Goal: Check status: Check status

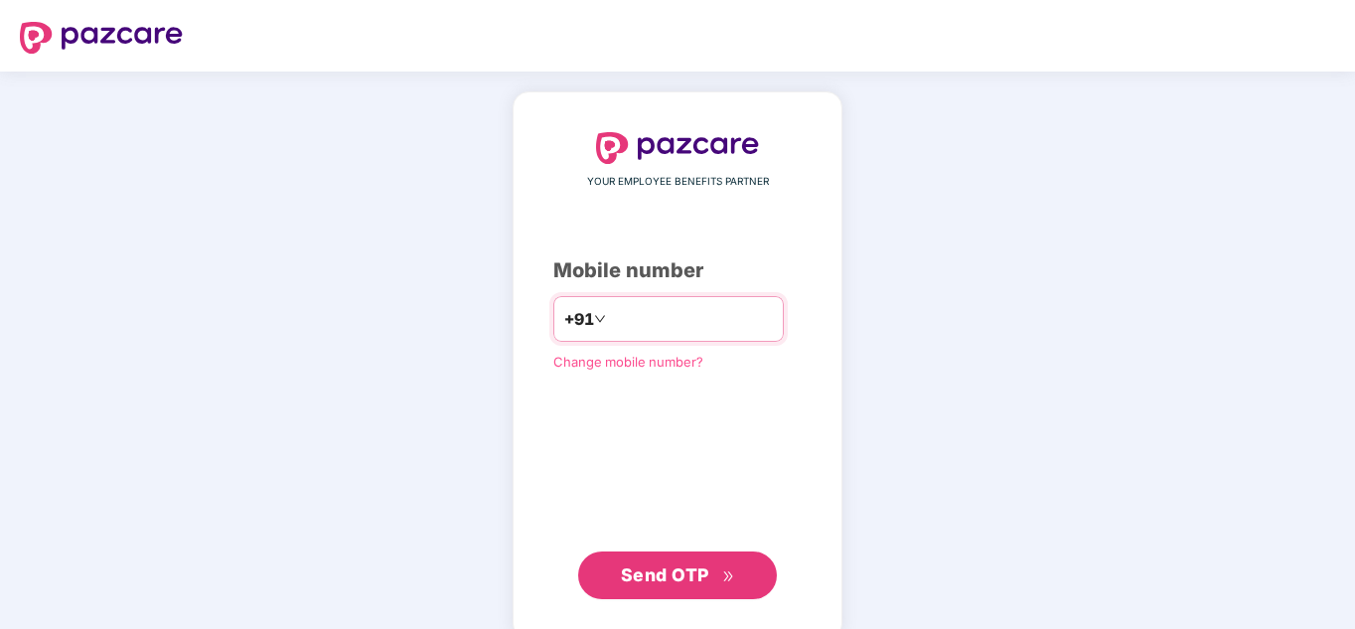
click at [637, 334] on input "number" at bounding box center [691, 319] width 163 height 32
type input "**********"
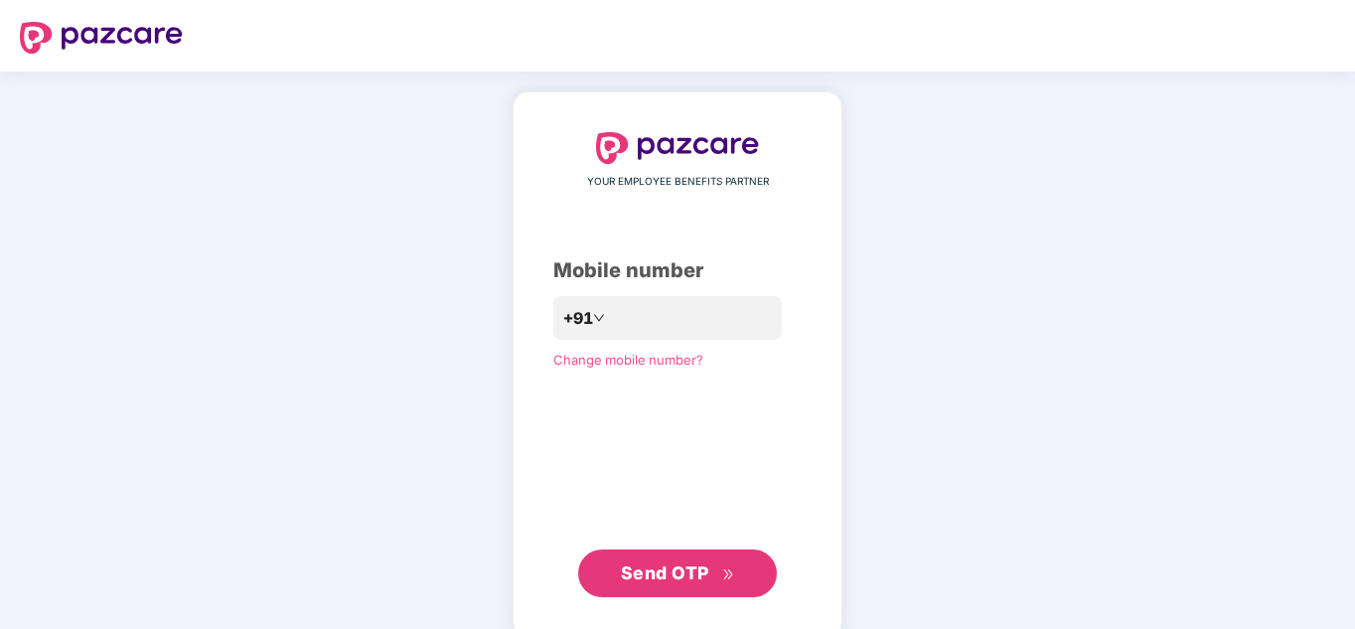
click at [685, 577] on span "Send OTP" at bounding box center [665, 572] width 88 height 21
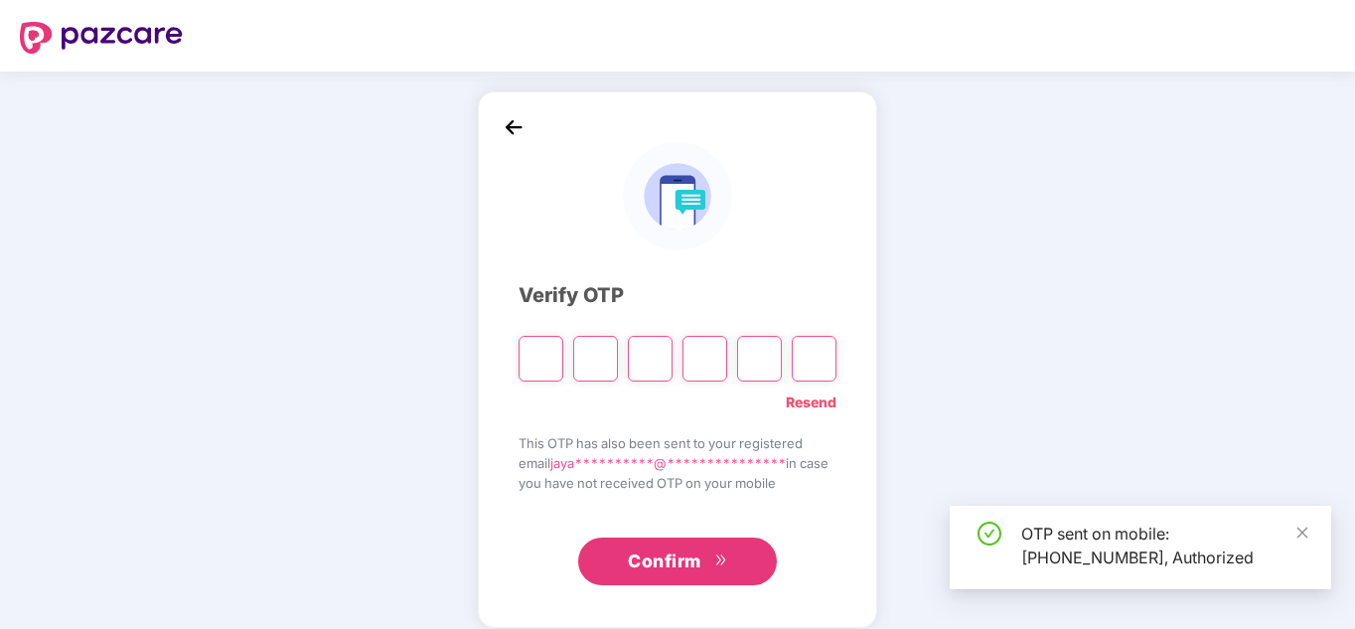
click at [541, 353] on input "Please enter verification code. Digit 1" at bounding box center [541, 359] width 45 height 46
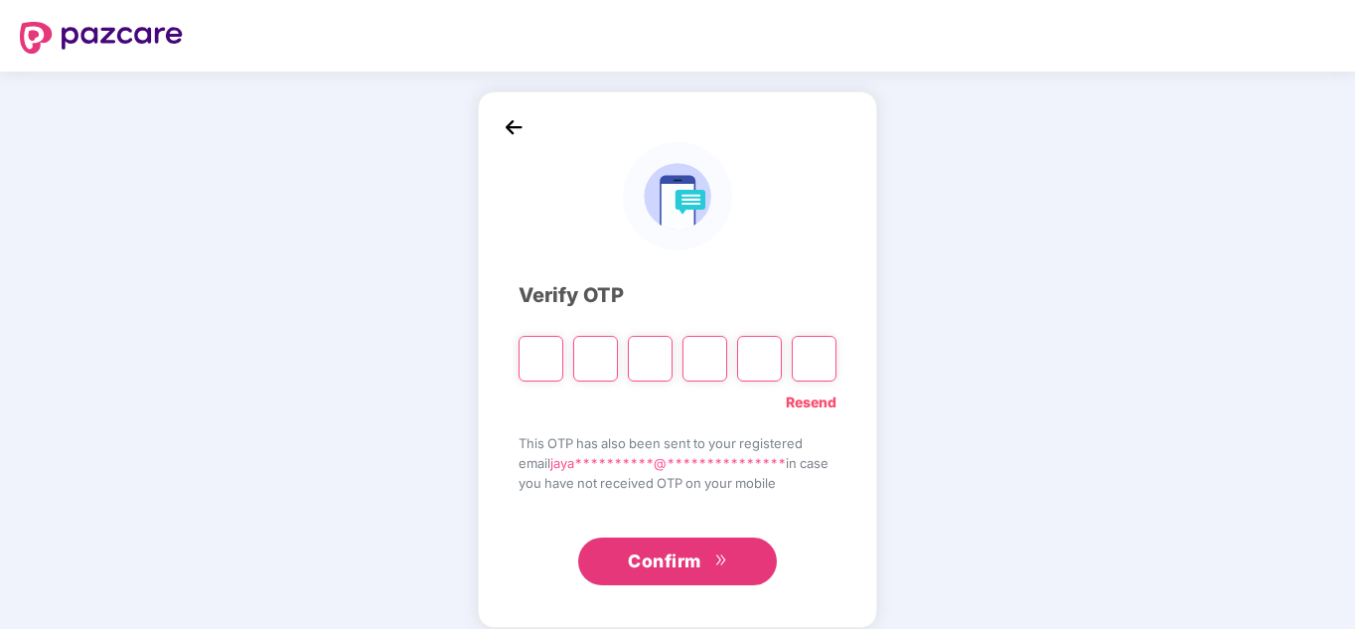
type input "*"
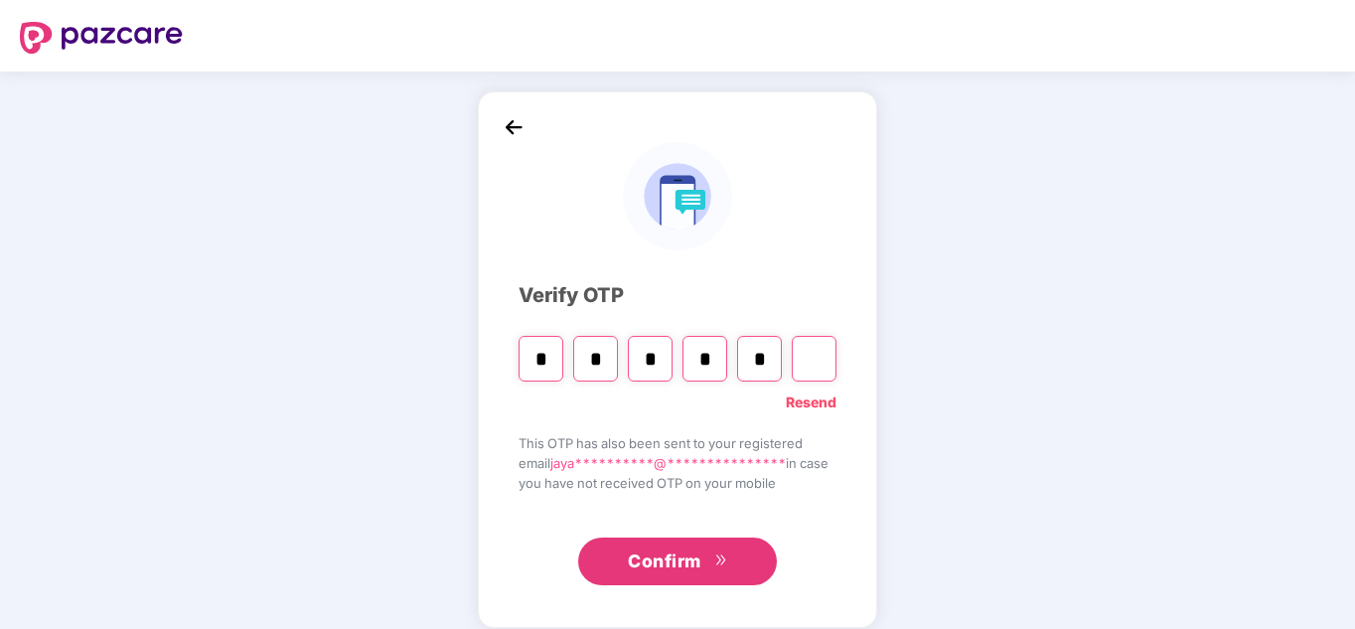
type input "*"
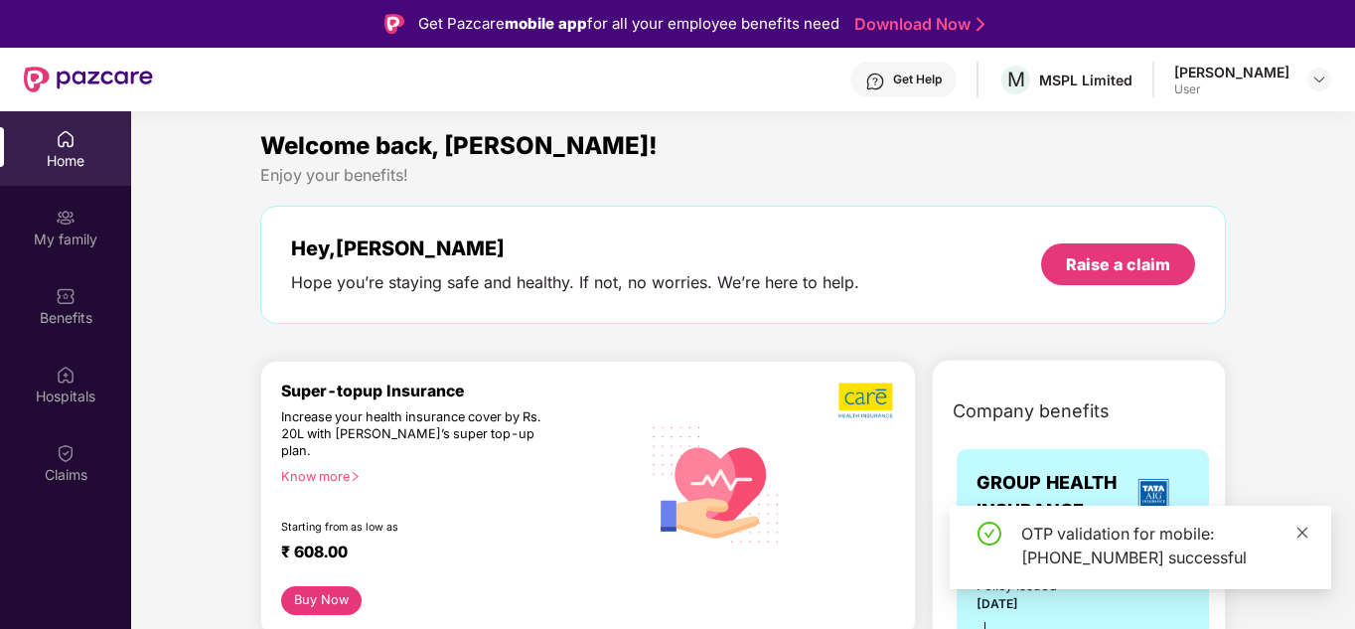
click at [1299, 527] on icon "close" at bounding box center [1302, 533] width 14 height 14
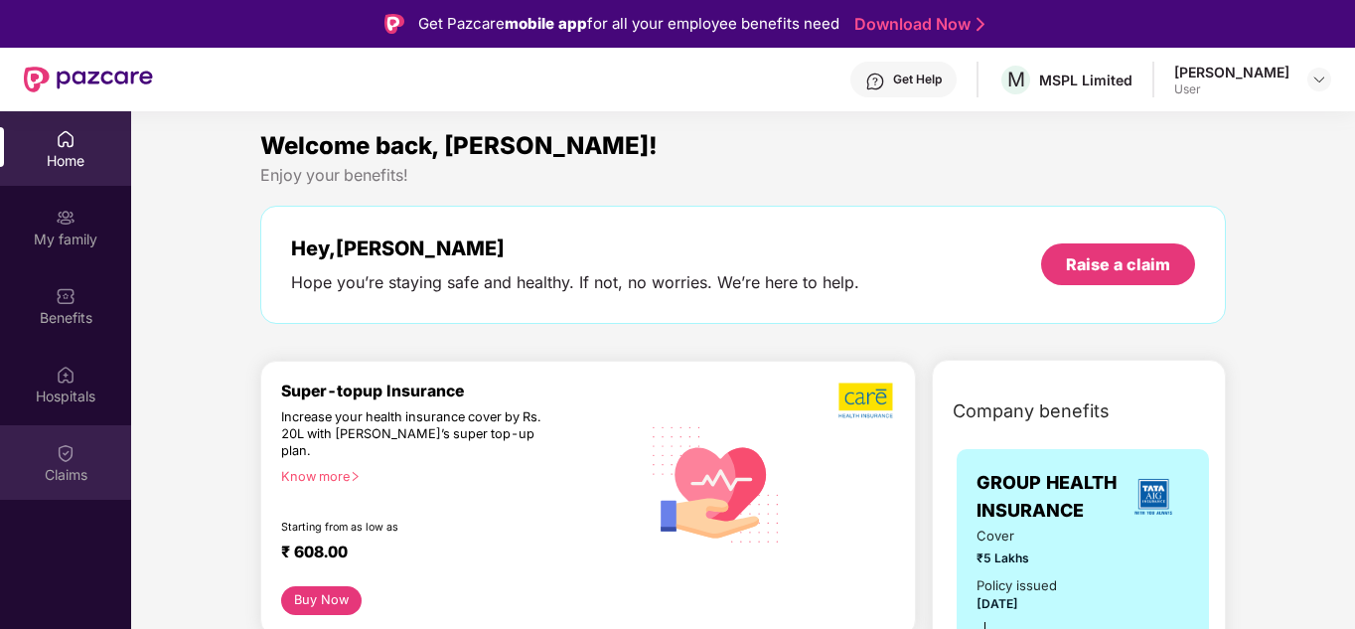
click at [75, 468] on div "Claims" at bounding box center [65, 475] width 131 height 20
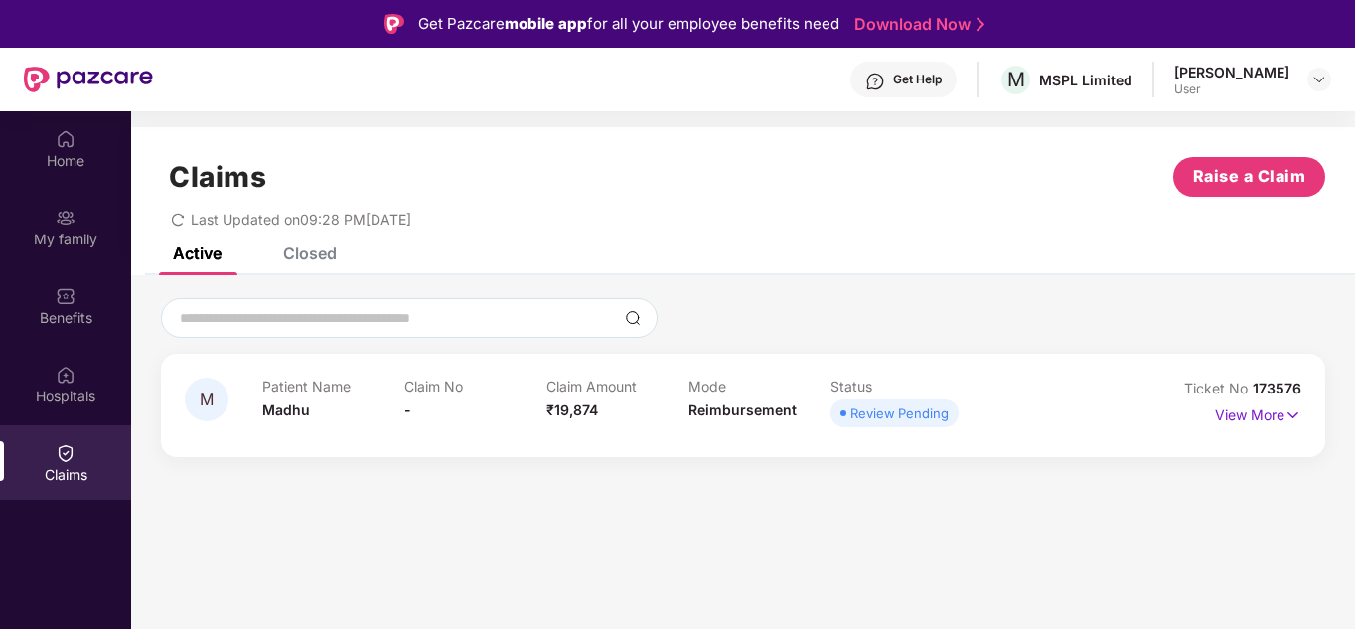
click at [882, 418] on div "Review Pending" at bounding box center [899, 413] width 98 height 20
click at [1290, 409] on img at bounding box center [1293, 415] width 17 height 22
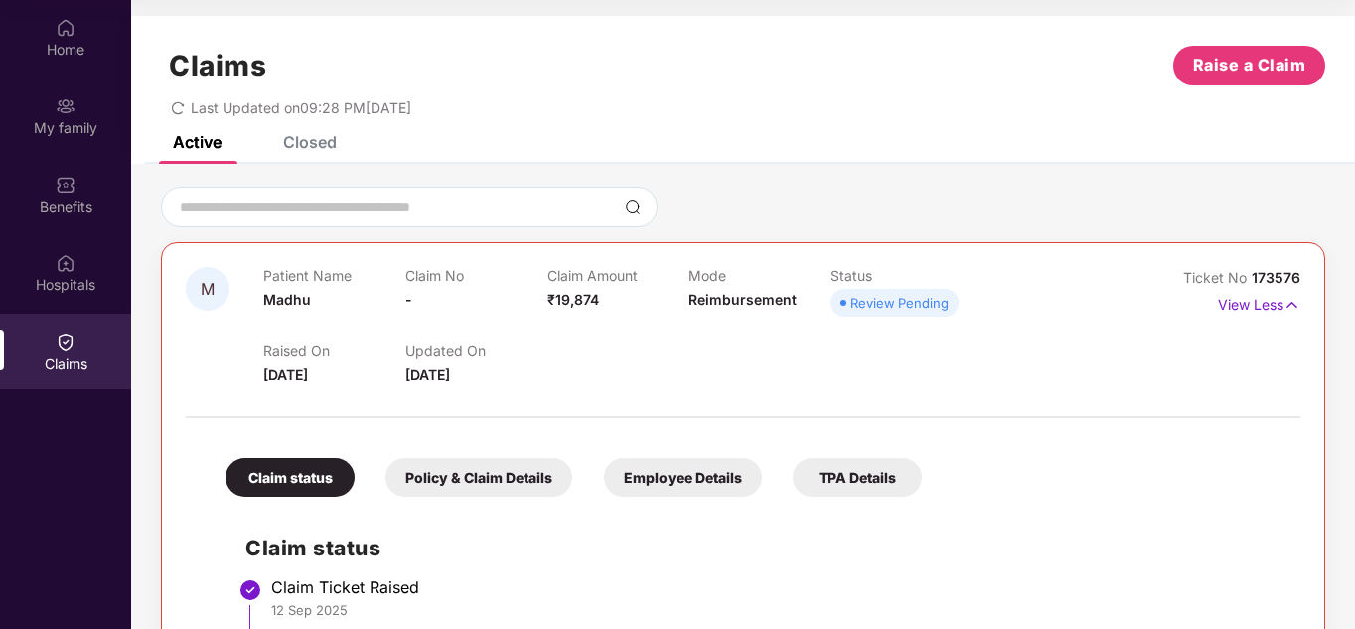
scroll to position [230, 0]
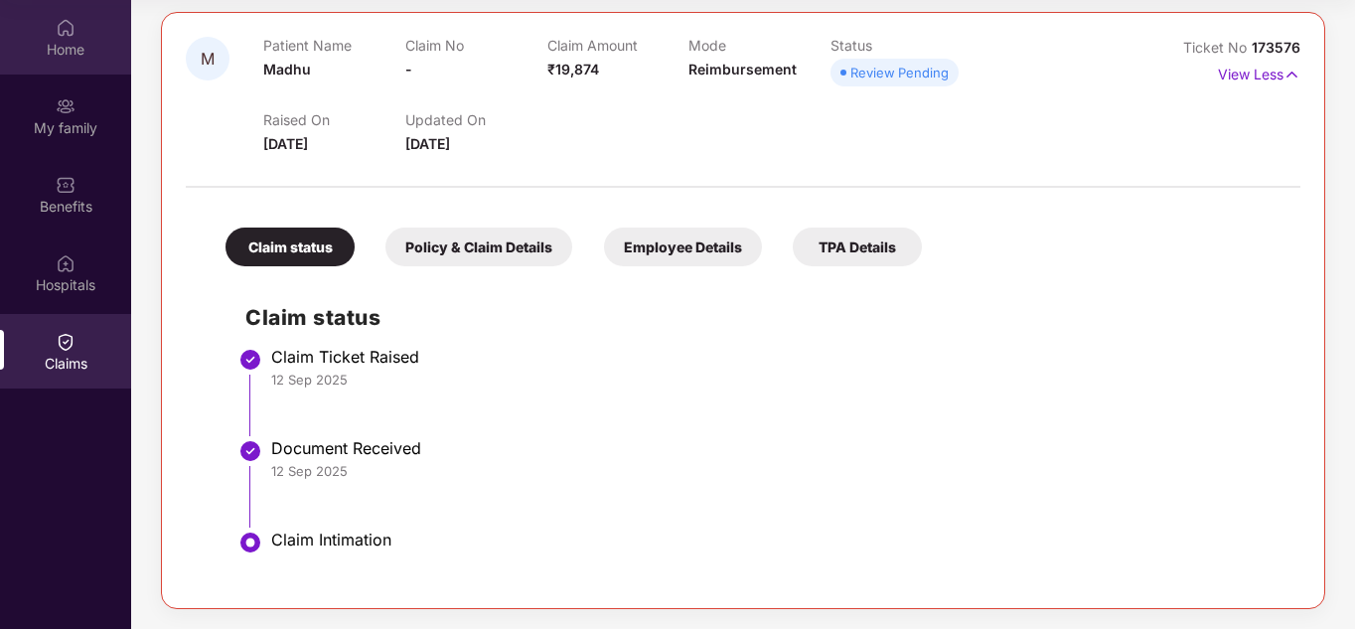
click at [69, 35] on img at bounding box center [66, 28] width 20 height 20
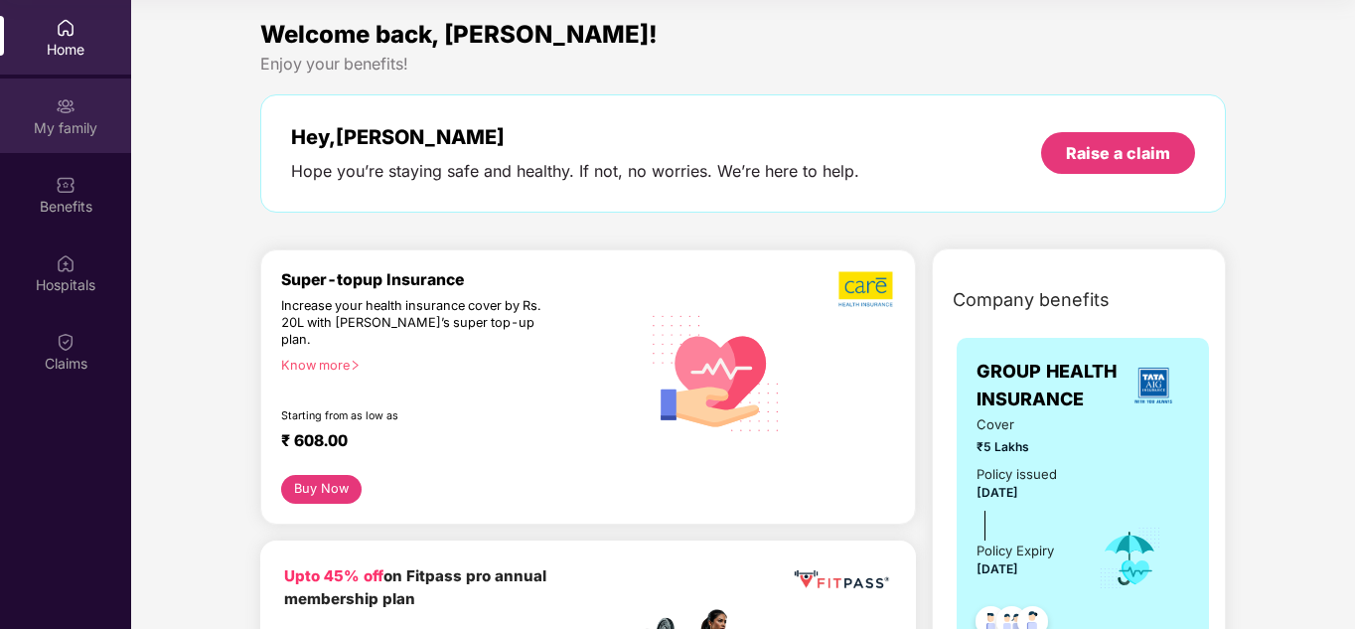
click at [85, 132] on div "My family" at bounding box center [65, 128] width 131 height 20
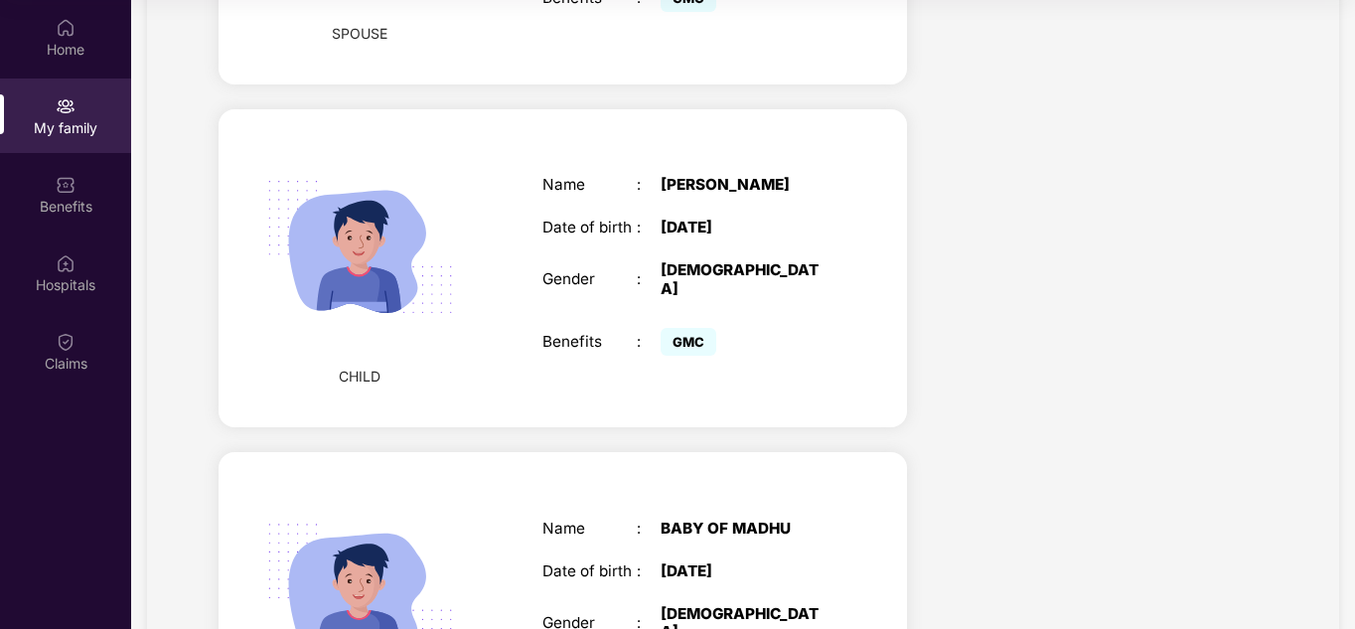
scroll to position [1029, 0]
click at [365, 173] on img at bounding box center [359, 248] width 237 height 237
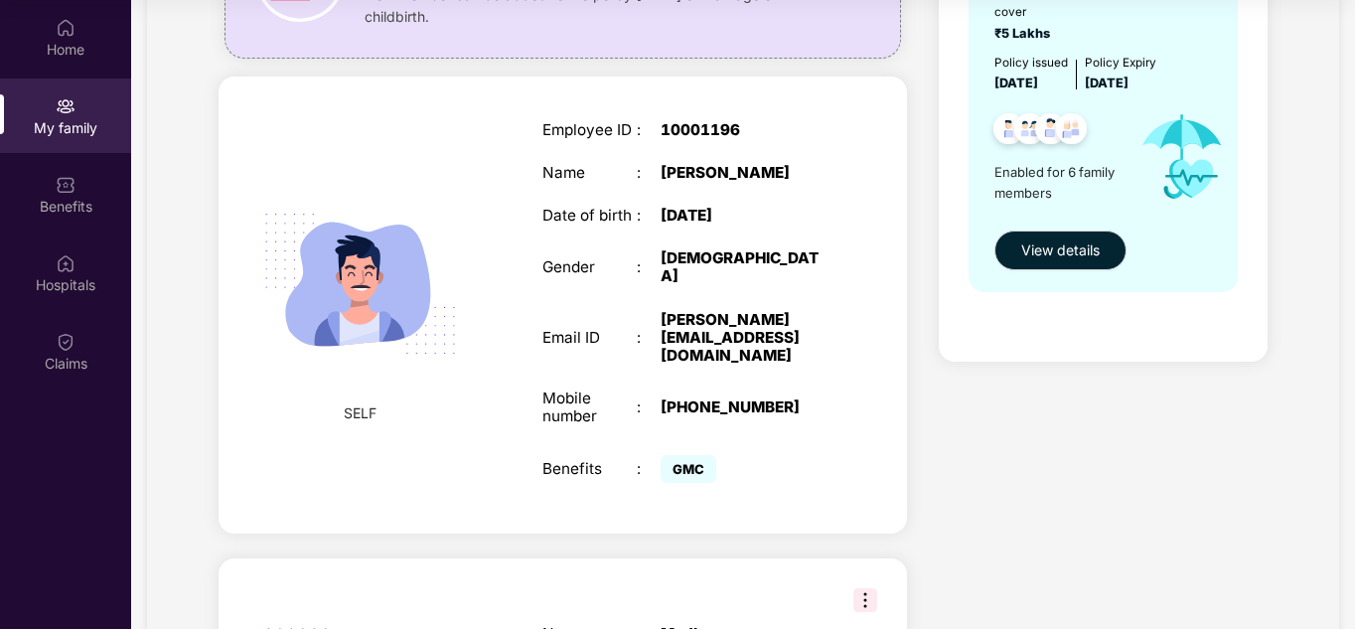
scroll to position [91, 0]
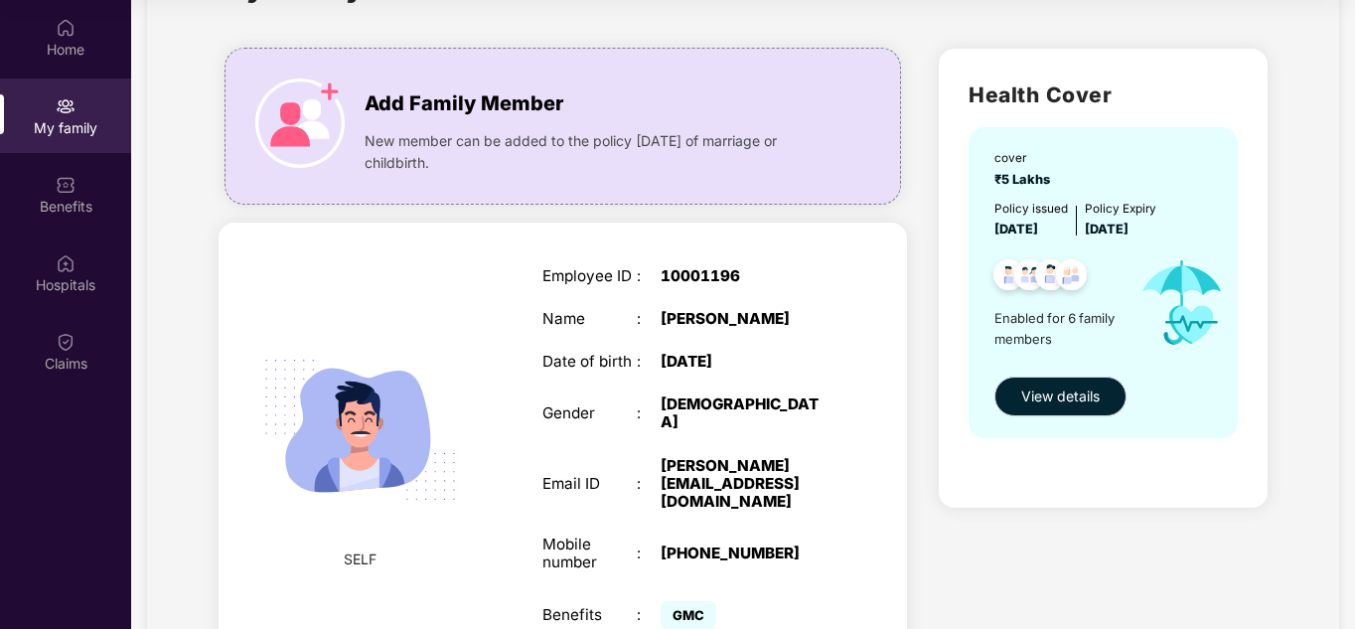
click at [386, 397] on img at bounding box center [359, 429] width 237 height 237
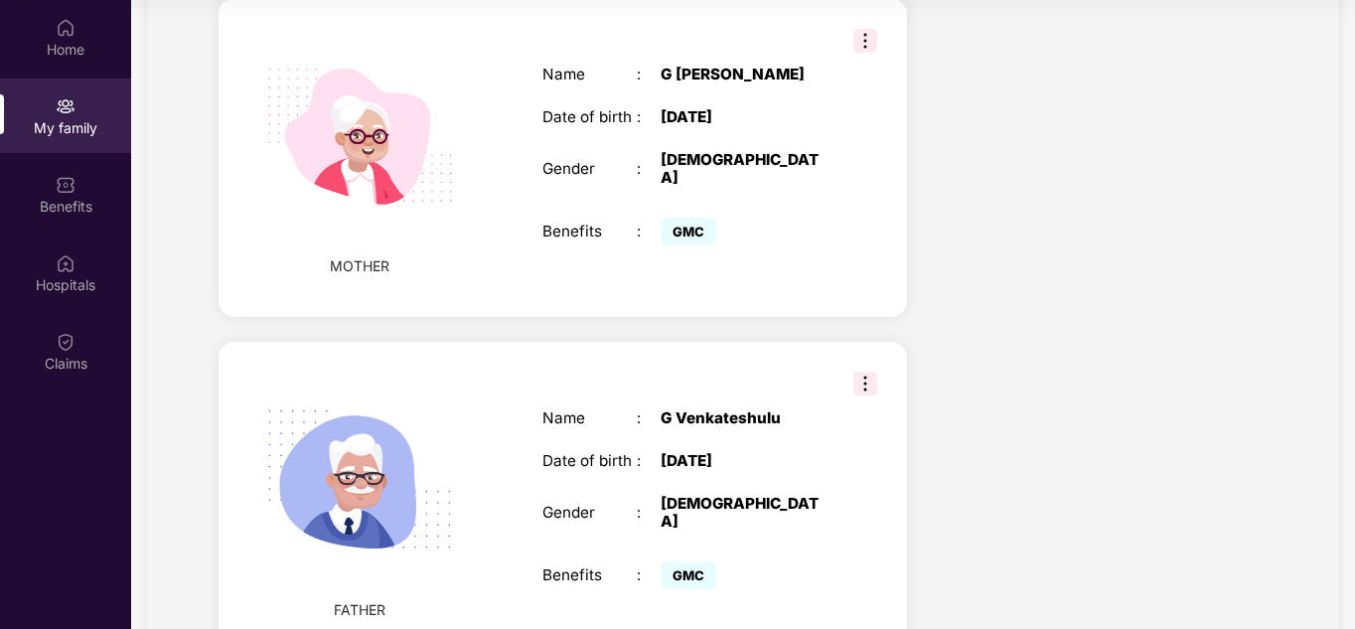
scroll to position [1829, 0]
drag, startPoint x: 460, startPoint y: 253, endPoint x: 360, endPoint y: 104, distance: 179.7
click at [360, 104] on img at bounding box center [359, 135] width 237 height 237
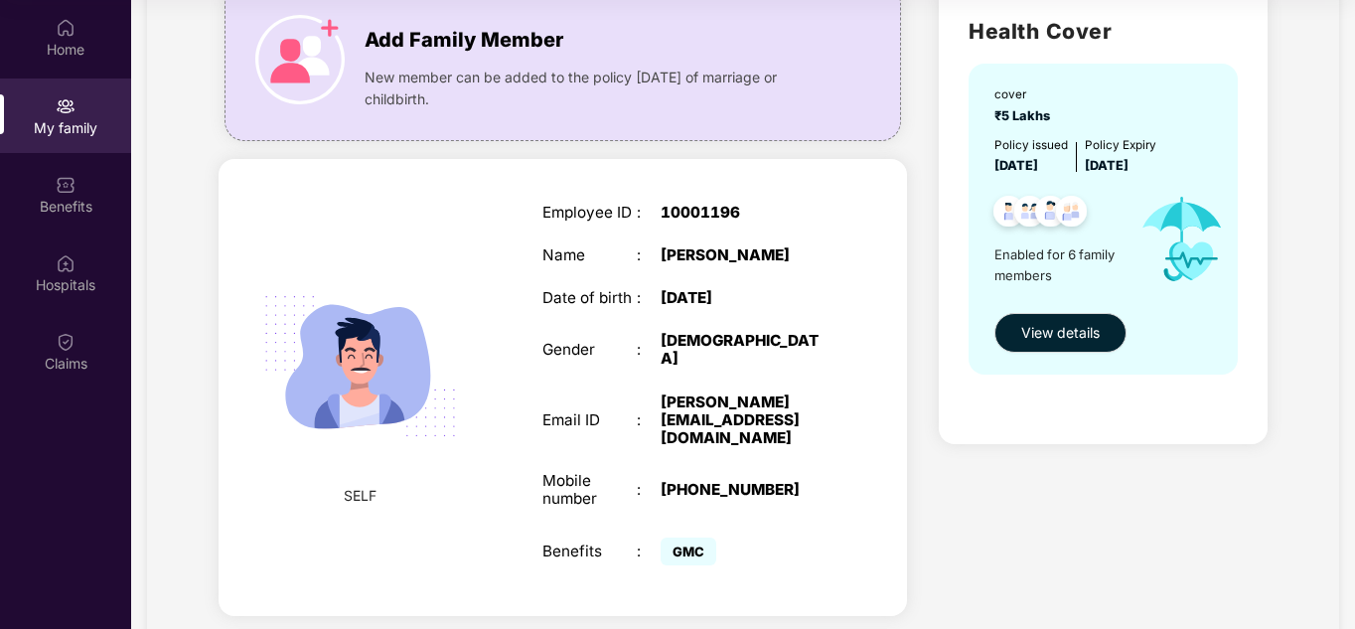
scroll to position [0, 0]
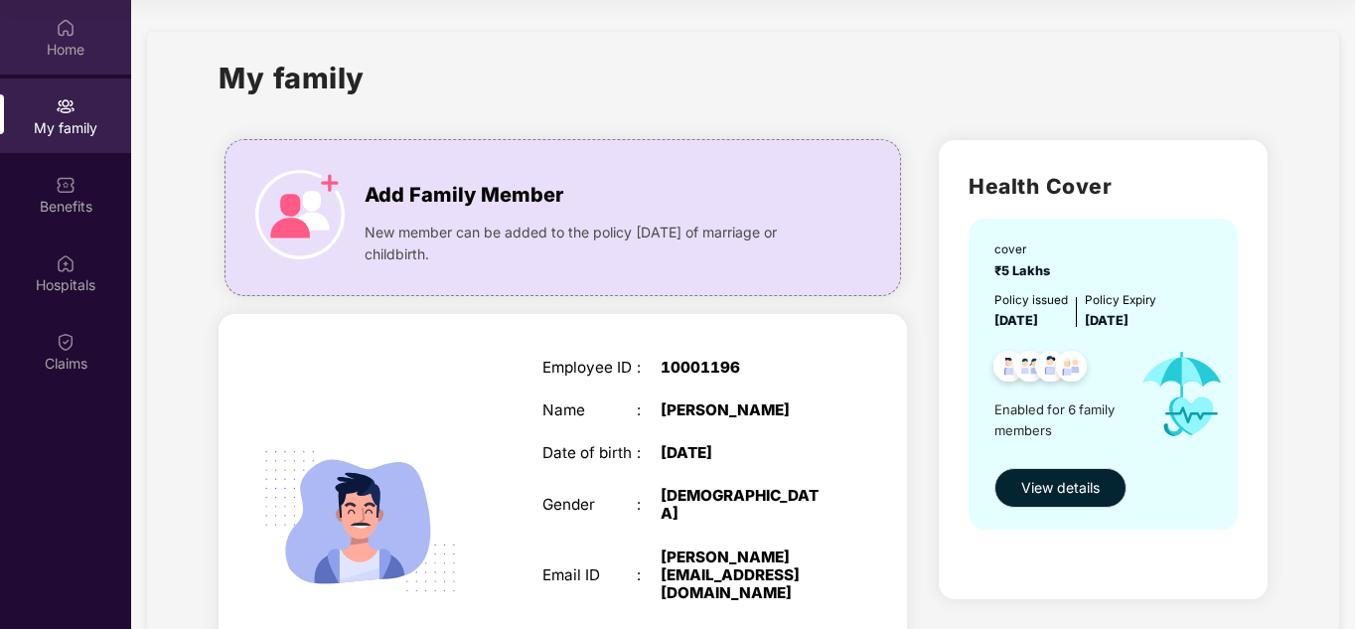
click at [76, 67] on div "Home" at bounding box center [65, 37] width 131 height 75
